Goal: Task Accomplishment & Management: Manage account settings

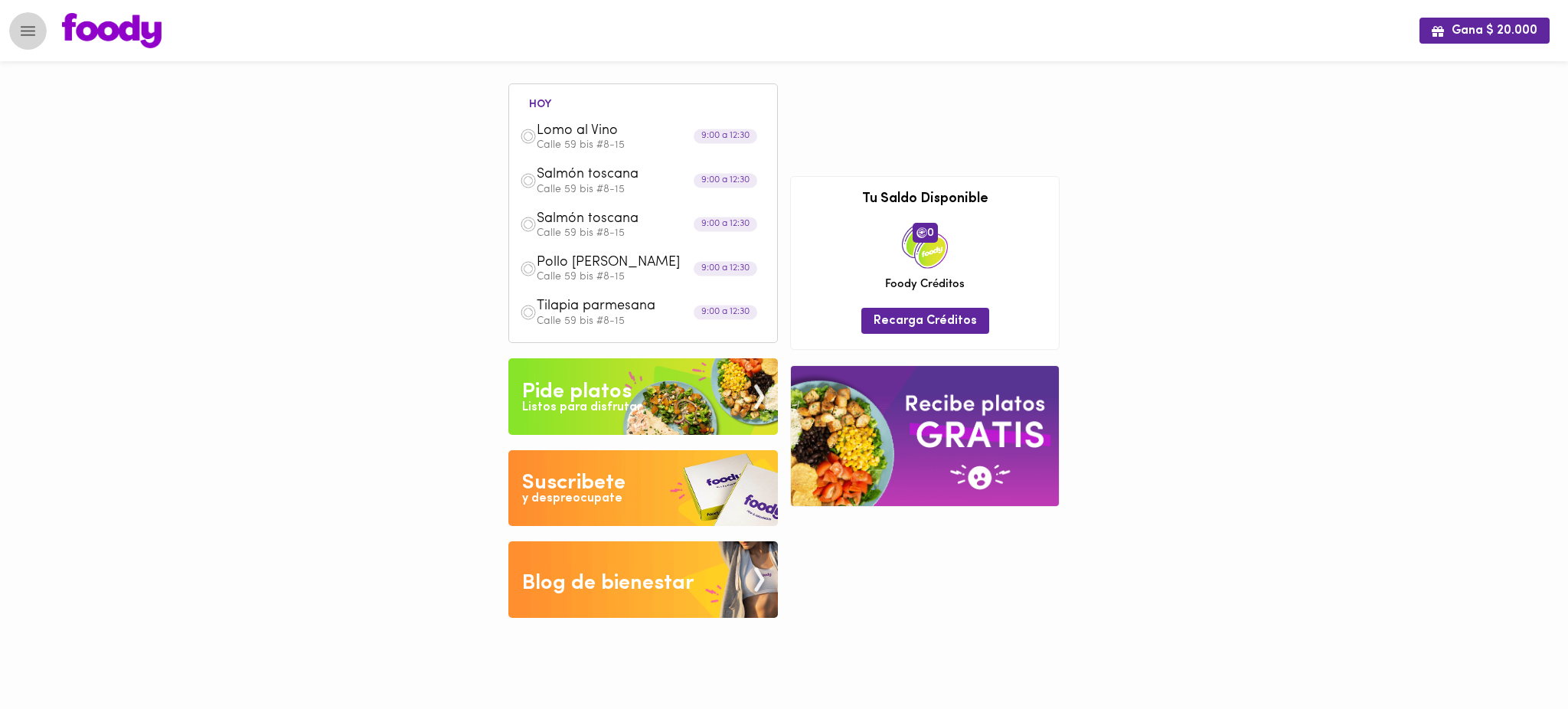
click at [37, 32] on icon "Menu" at bounding box center [28, 30] width 19 height 19
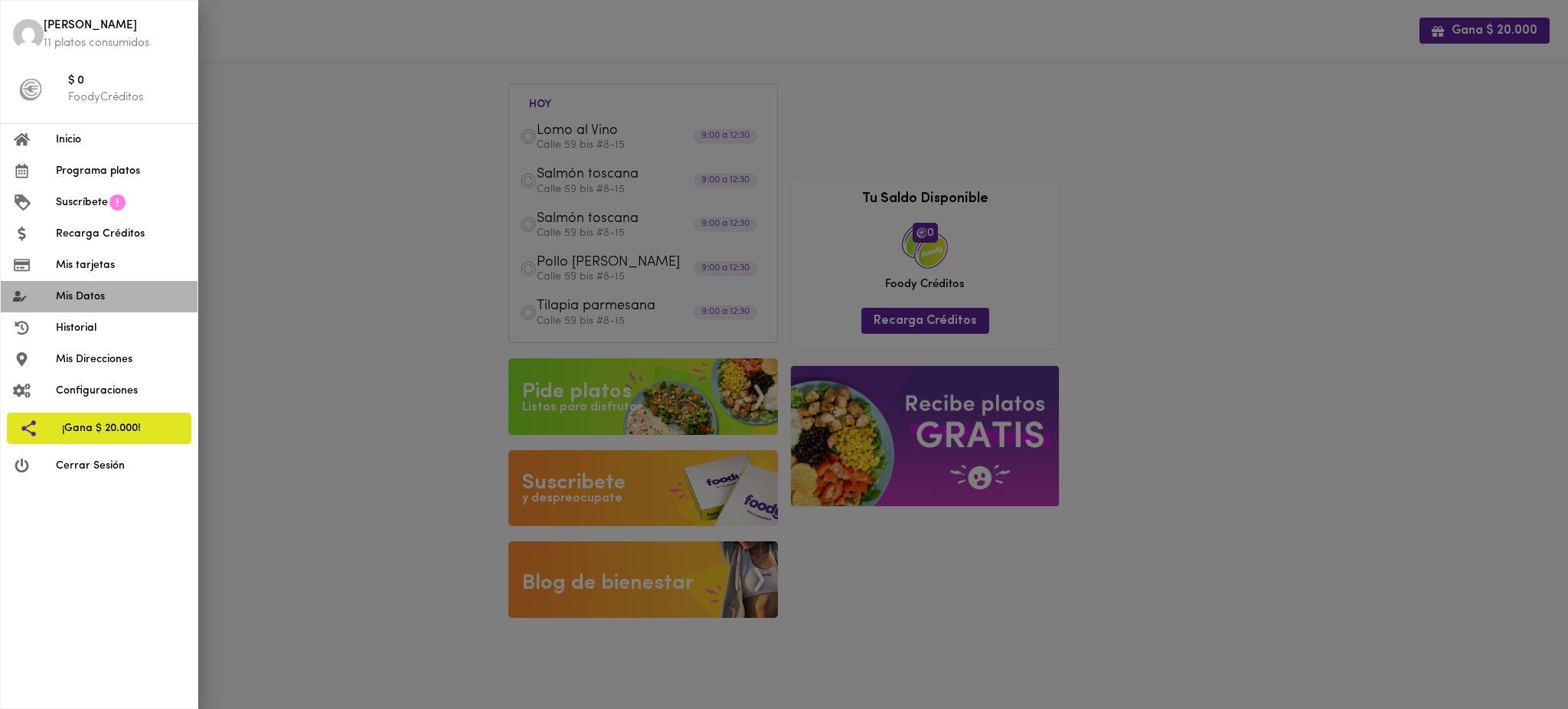
click at [125, 298] on span "Mis Datos" at bounding box center [120, 297] width 129 height 16
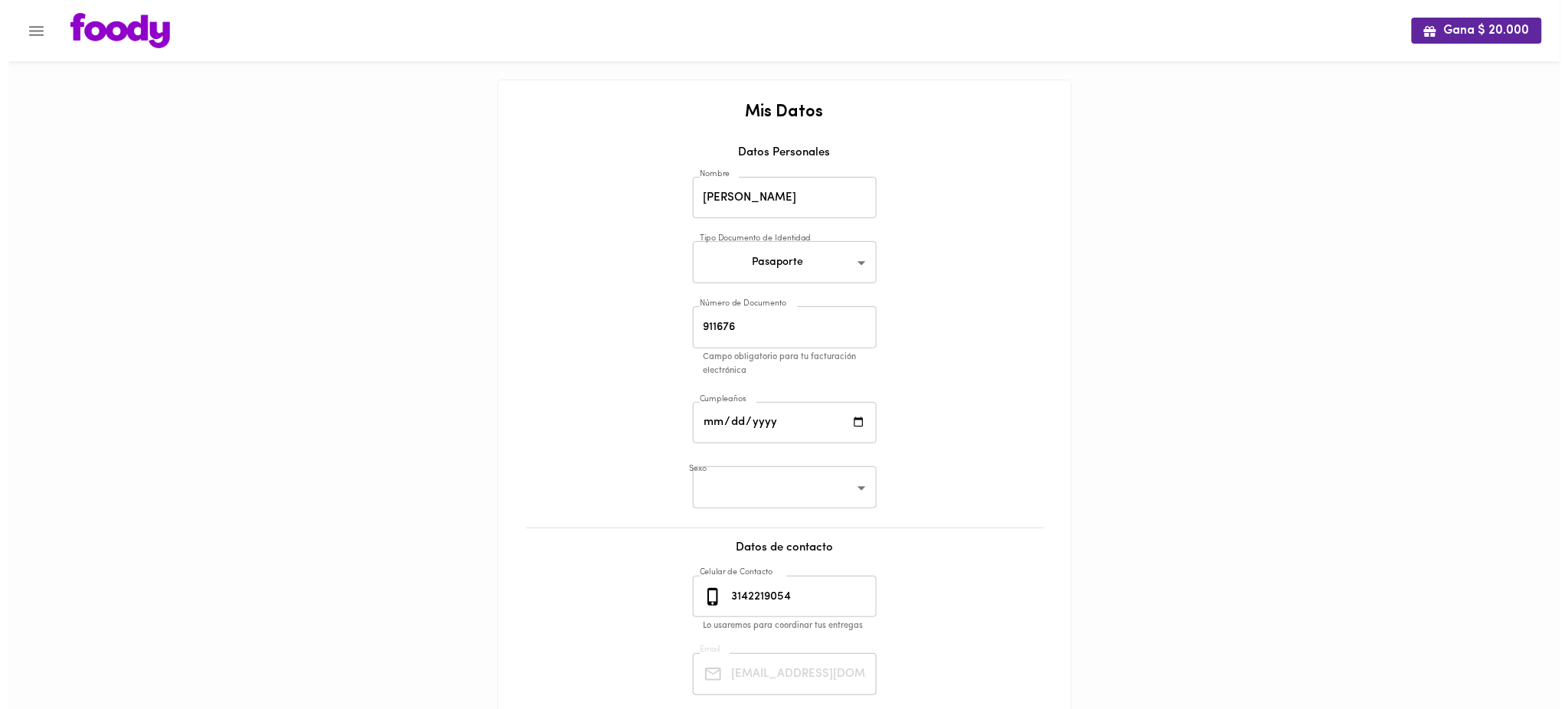
scroll to position [158, 0]
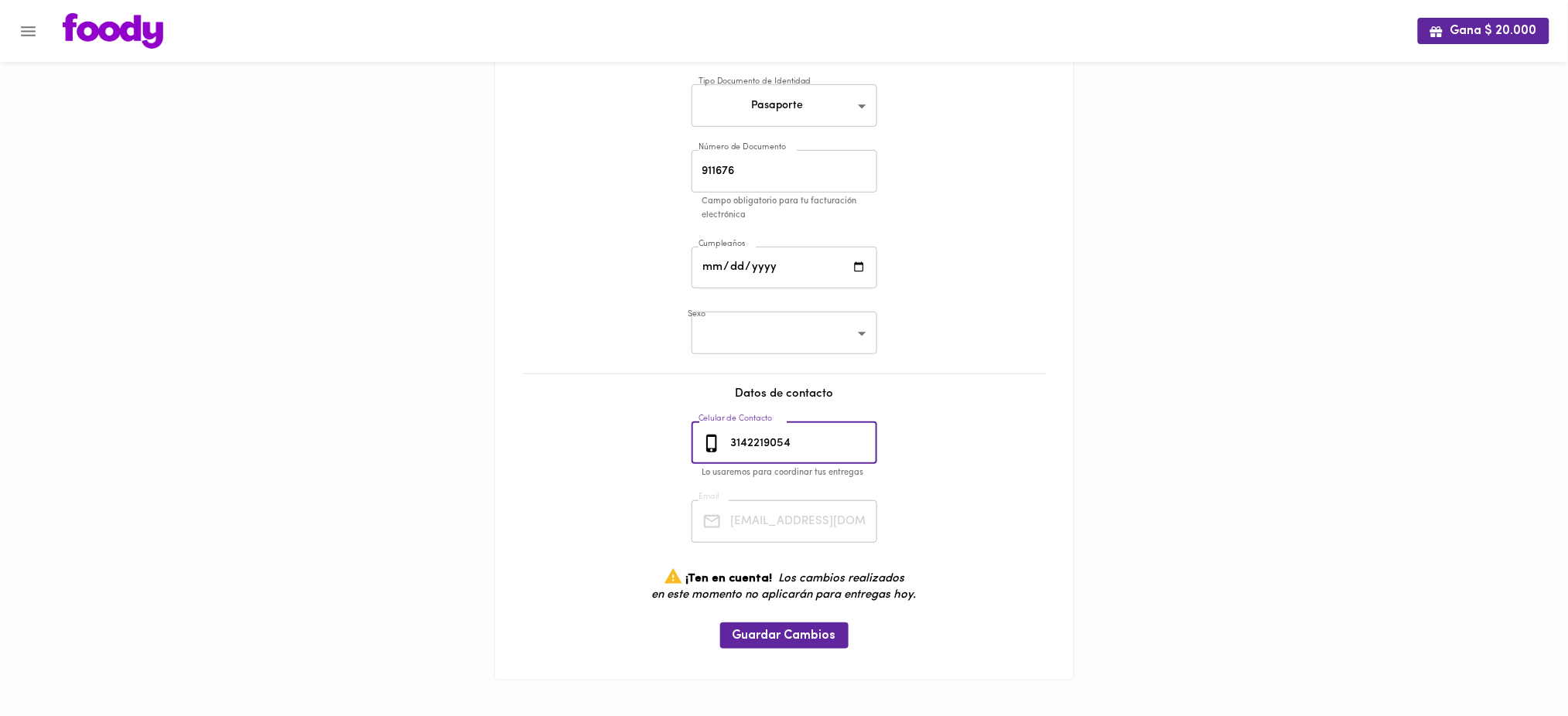
drag, startPoint x: 810, startPoint y: 433, endPoint x: 728, endPoint y: 436, distance: 82.1
click at [728, 436] on input "3142219054" at bounding box center [802, 443] width 149 height 42
click at [22, 32] on icon "Menu" at bounding box center [28, 31] width 19 height 19
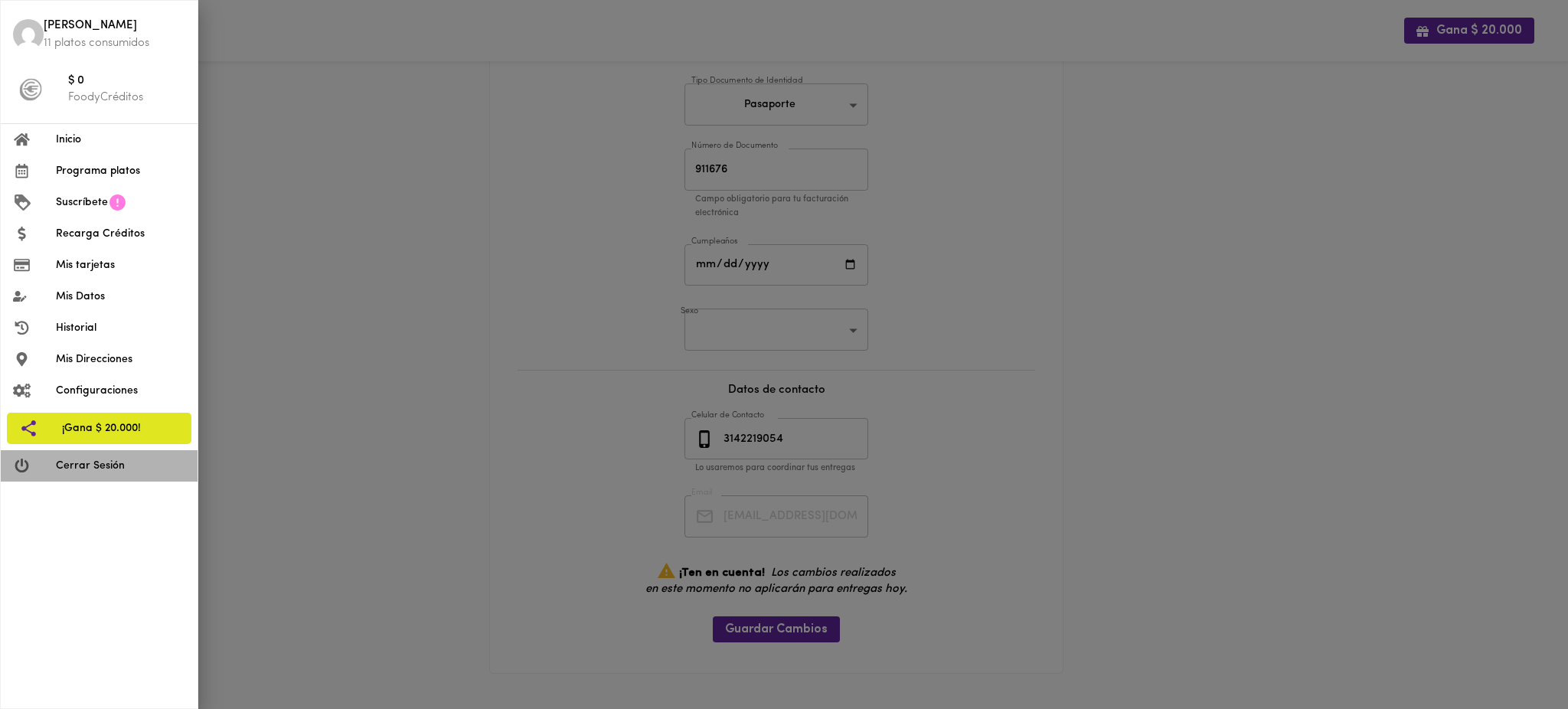
click at [95, 460] on span "Cerrar Sesión" at bounding box center [120, 466] width 129 height 16
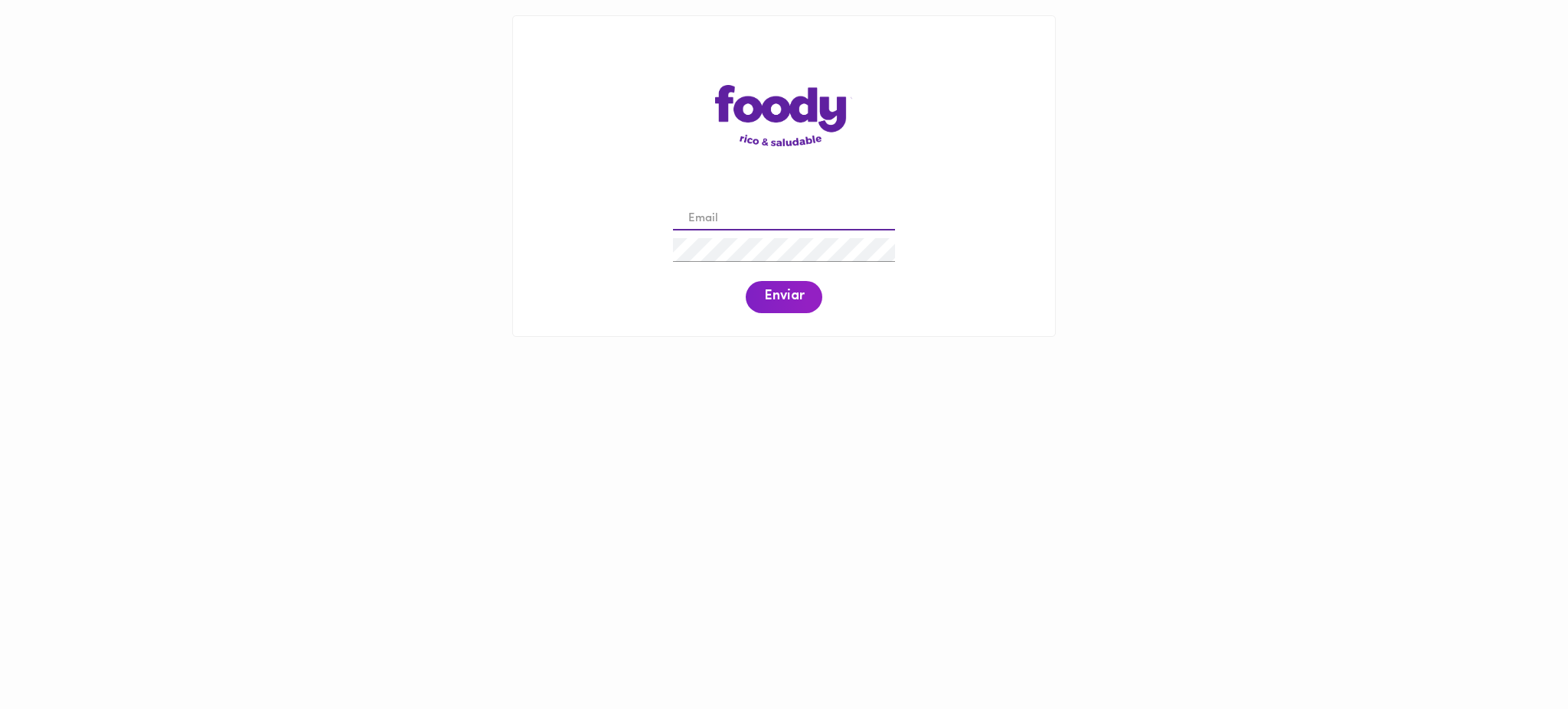
click at [821, 220] on input "email" at bounding box center [784, 219] width 222 height 24
paste input "bernalias@hotmail.com"
type input "bernalias@hotmail.com"
click at [789, 297] on span "Enviar" at bounding box center [784, 297] width 40 height 17
